Goal: Submit feedback/report problem

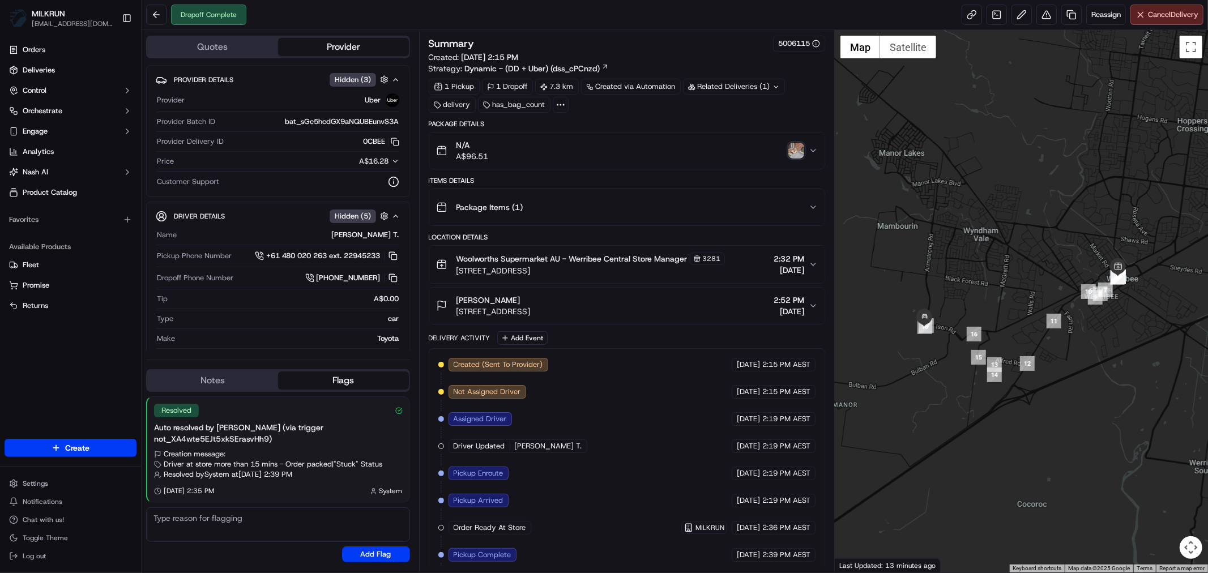
click at [795, 145] on img "button" at bounding box center [797, 151] width 16 height 16
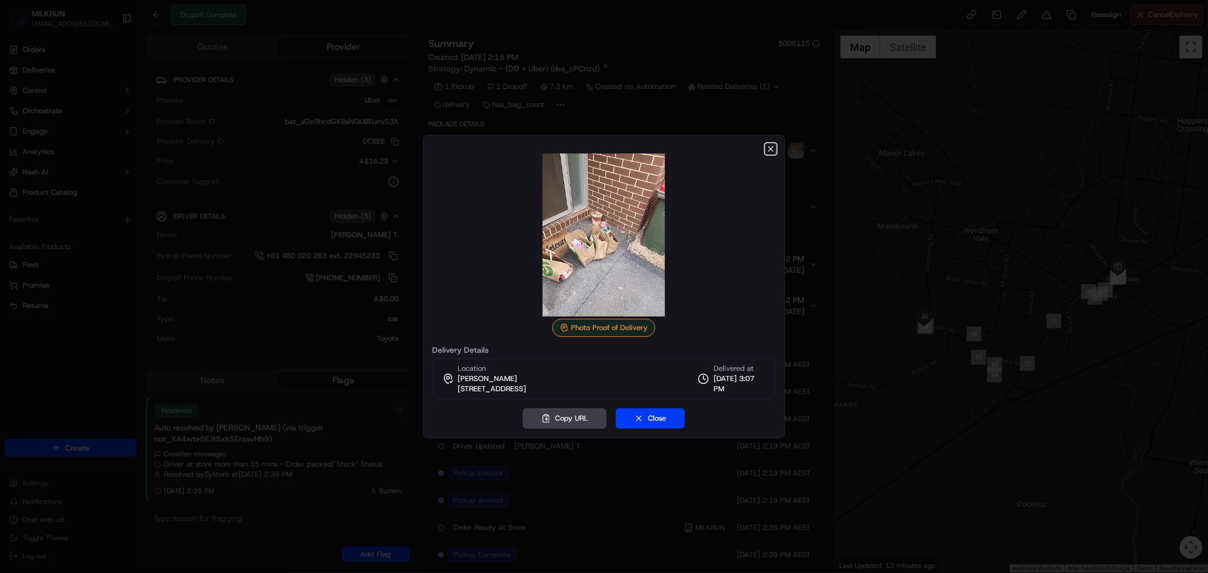
click at [772, 148] on icon "button" at bounding box center [771, 149] width 5 height 5
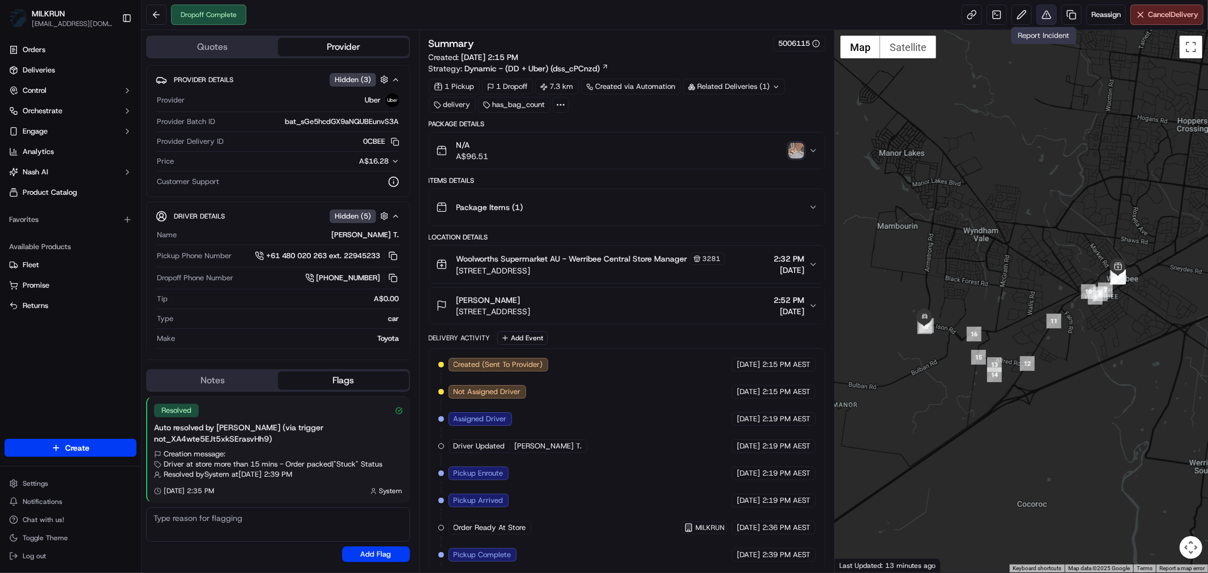
click at [1045, 11] on button at bounding box center [1047, 15] width 20 height 20
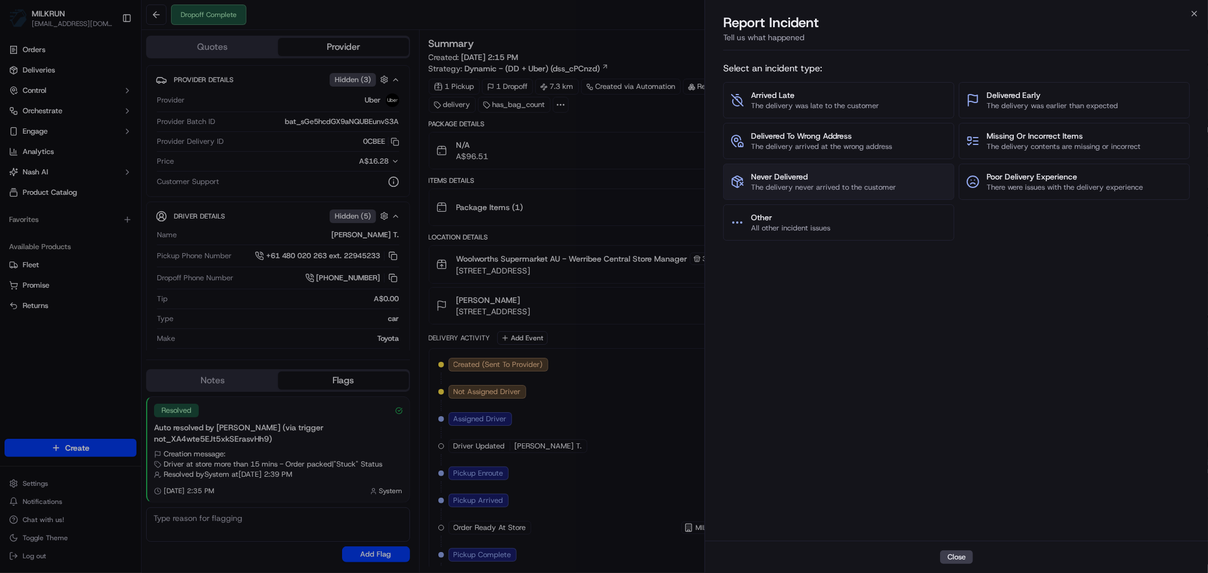
click at [859, 176] on span "Never Delivered" at bounding box center [823, 176] width 145 height 11
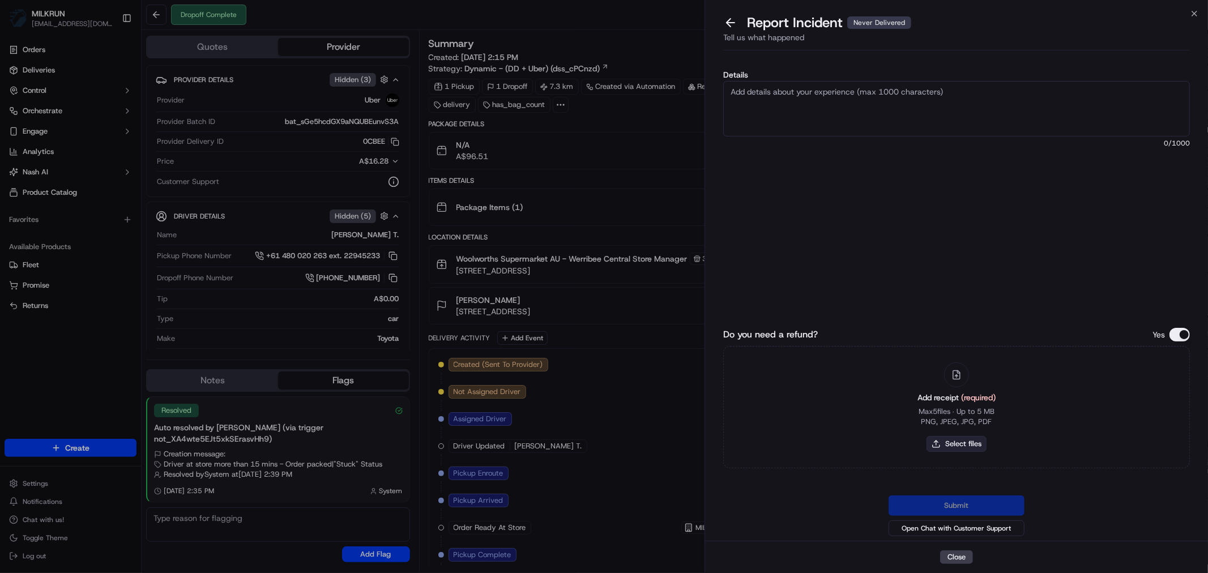
click at [968, 442] on button "Select files" at bounding box center [957, 444] width 60 height 16
type input "C:\fakepath\[PERSON_NAME].pdf"
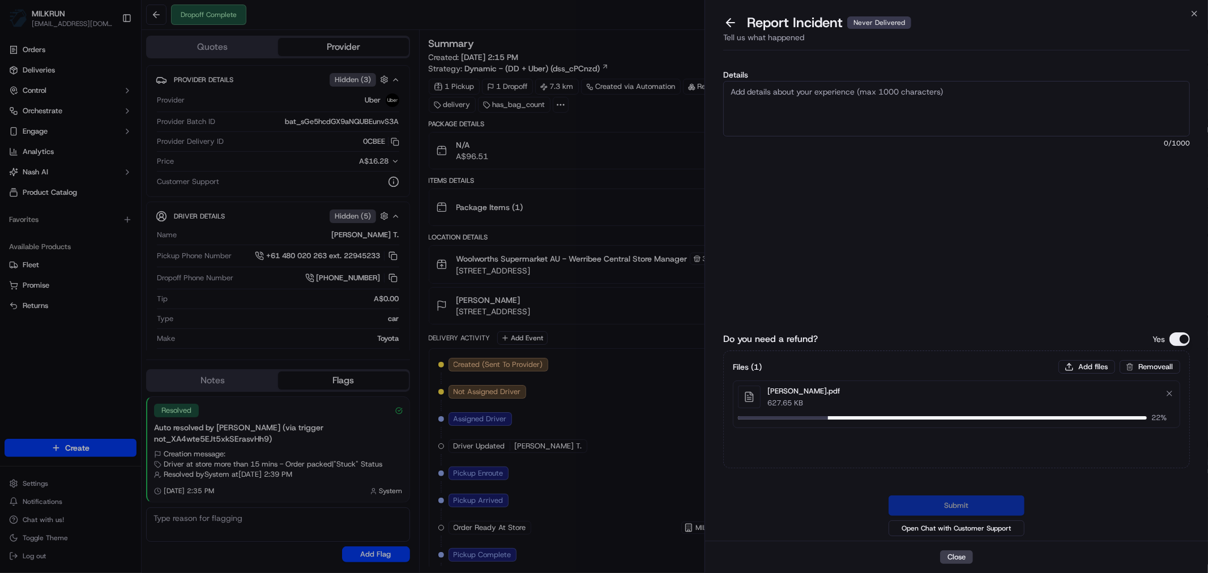
click at [847, 100] on textarea "Details" at bounding box center [956, 109] width 467 height 56
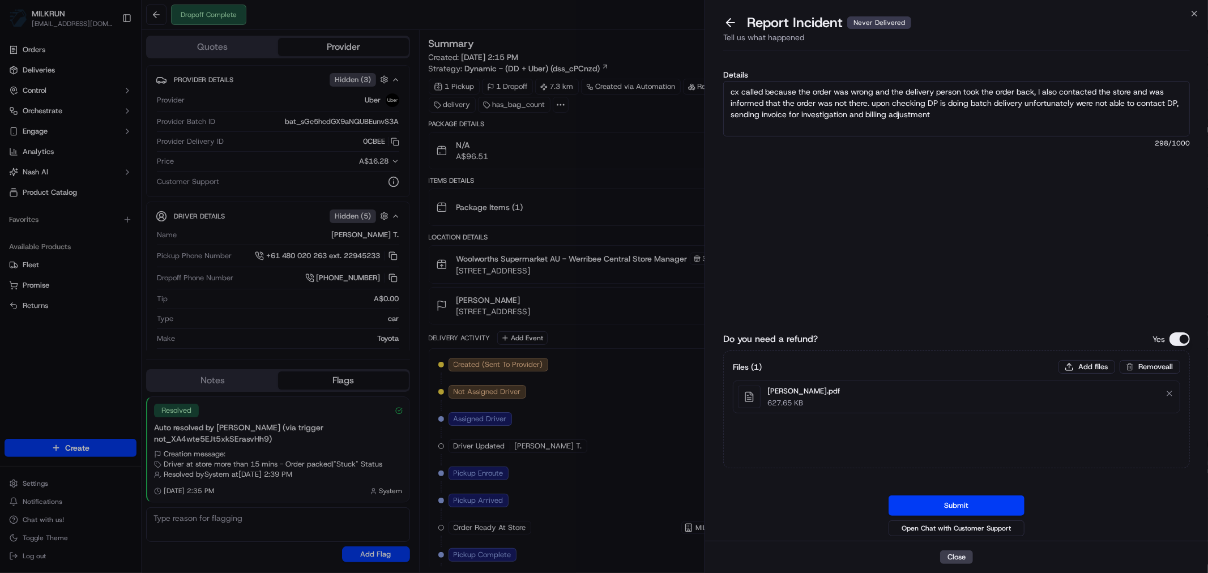
scroll to position [6, 0]
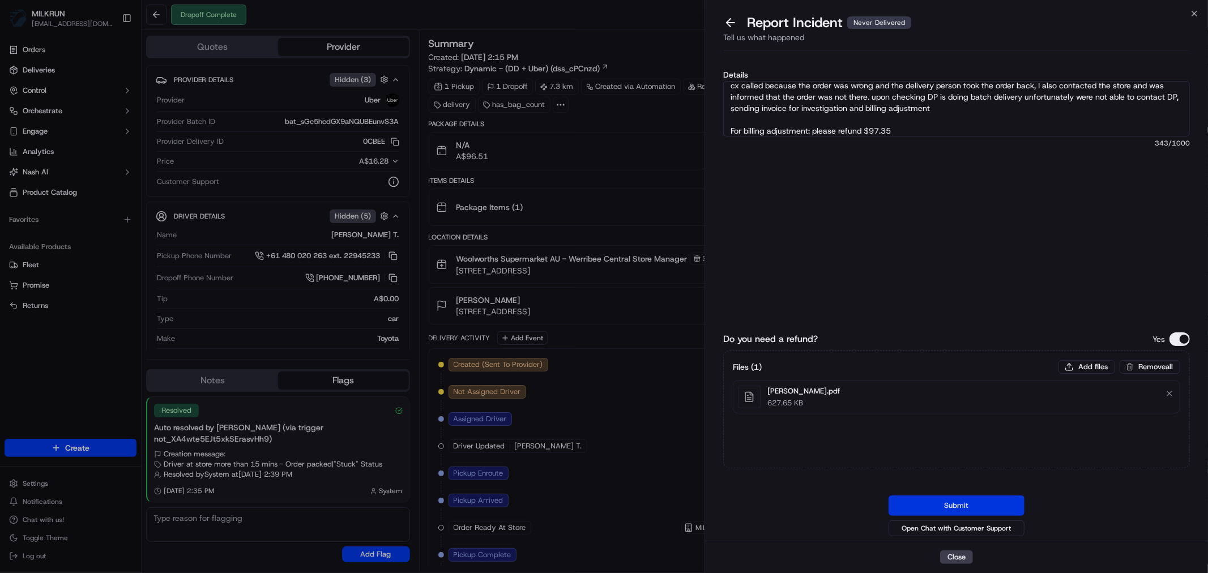
type textarea "cx called because the order was wrong and the delivery person took the order ba…"
click at [967, 507] on button "Submit" at bounding box center [957, 506] width 136 height 20
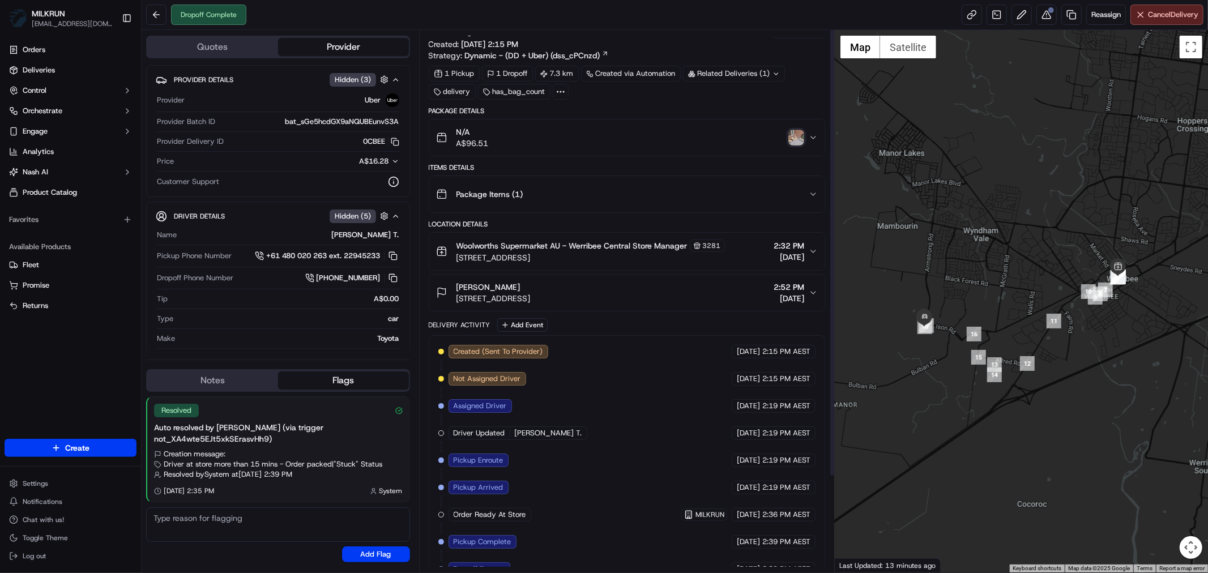
scroll to position [0, 0]
